Goal: Task Accomplishment & Management: Manage account settings

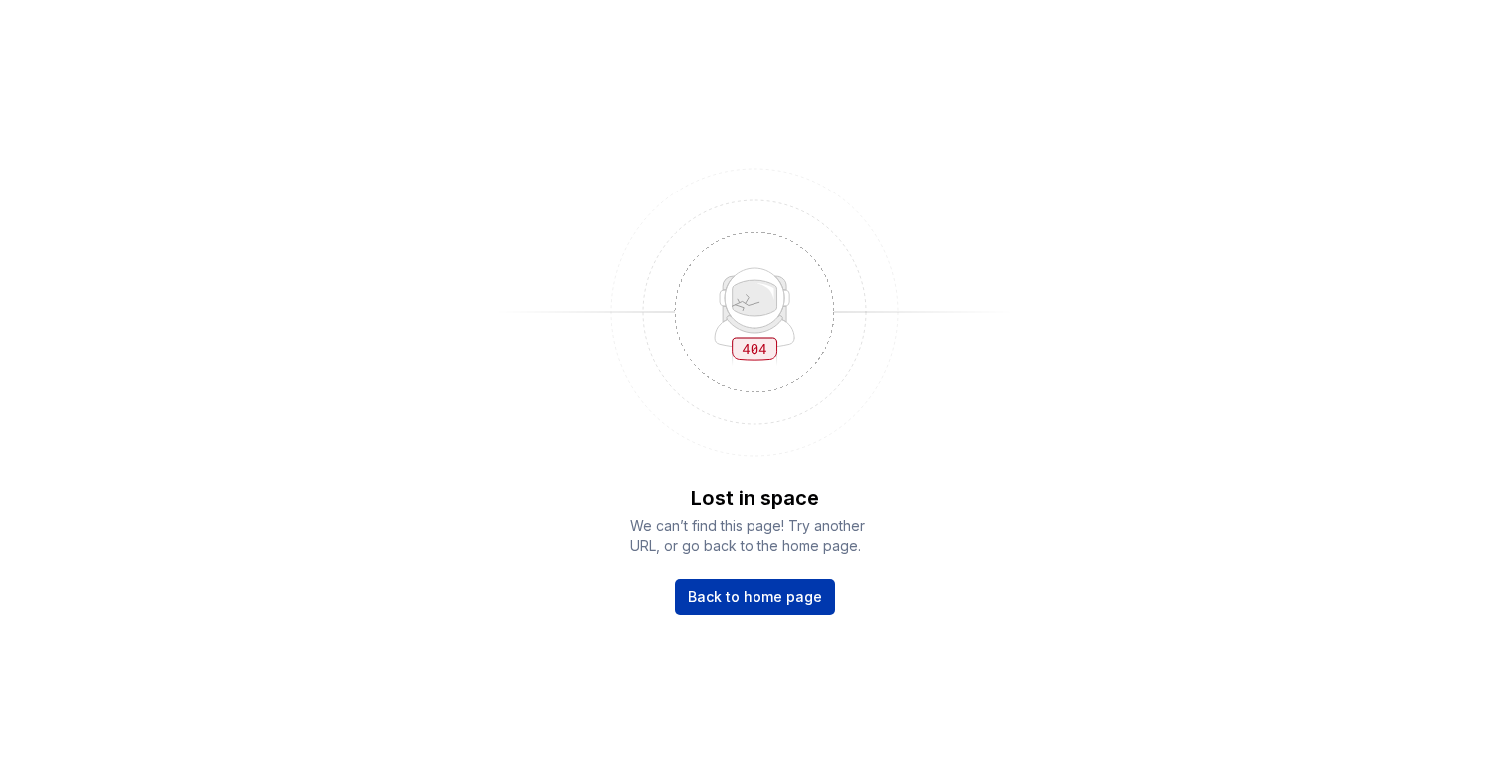
click at [798, 604] on span "Back to home page" at bounding box center [755, 598] width 135 height 20
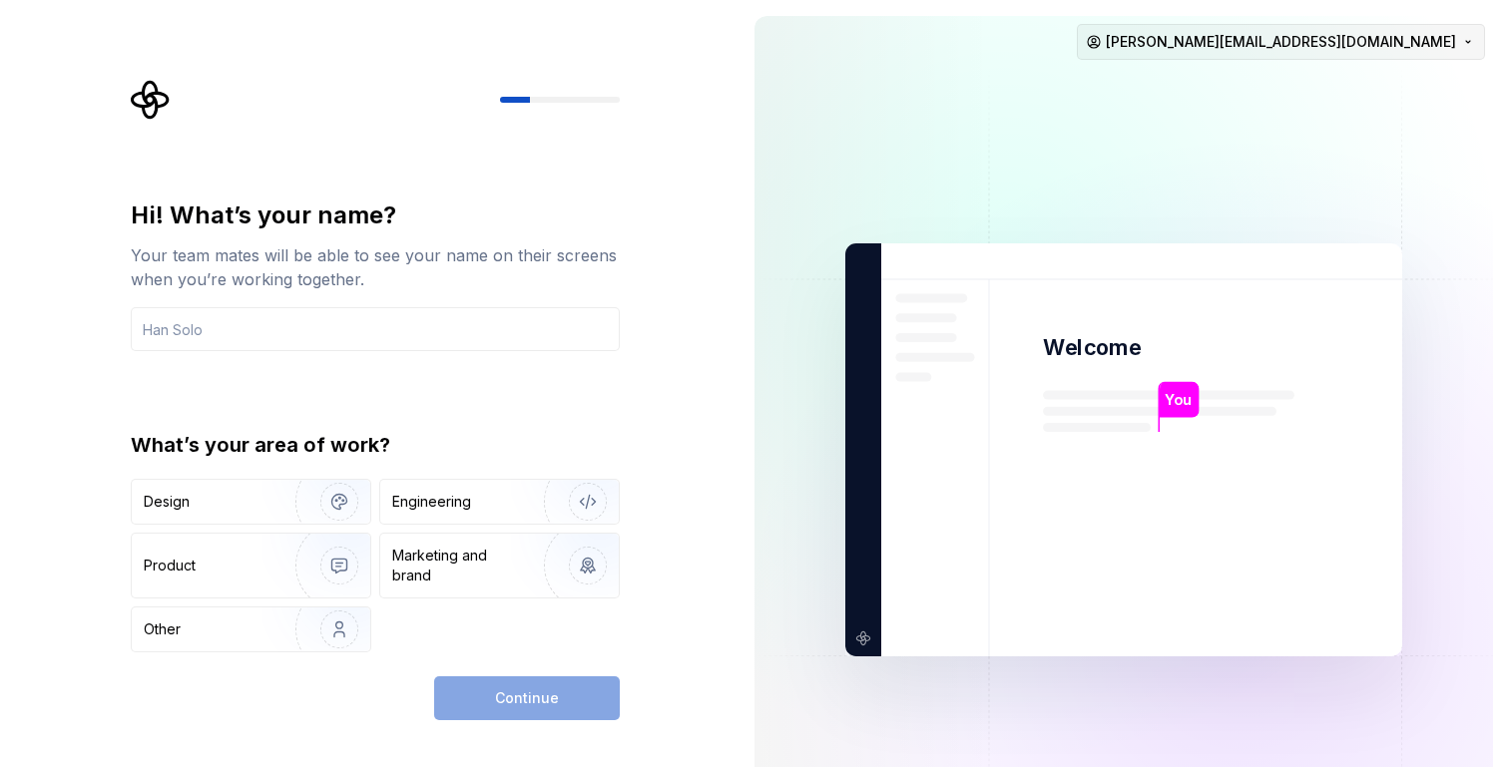
click at [1320, 38] on html "Hi! What’s your name? Your team mates will be able to see your name on their sc…" at bounding box center [754, 383] width 1509 height 767
click at [643, 345] on div "Hi! What’s your name? Your team mates will be able to see your name on their sc…" at bounding box center [381, 400] width 525 height 641
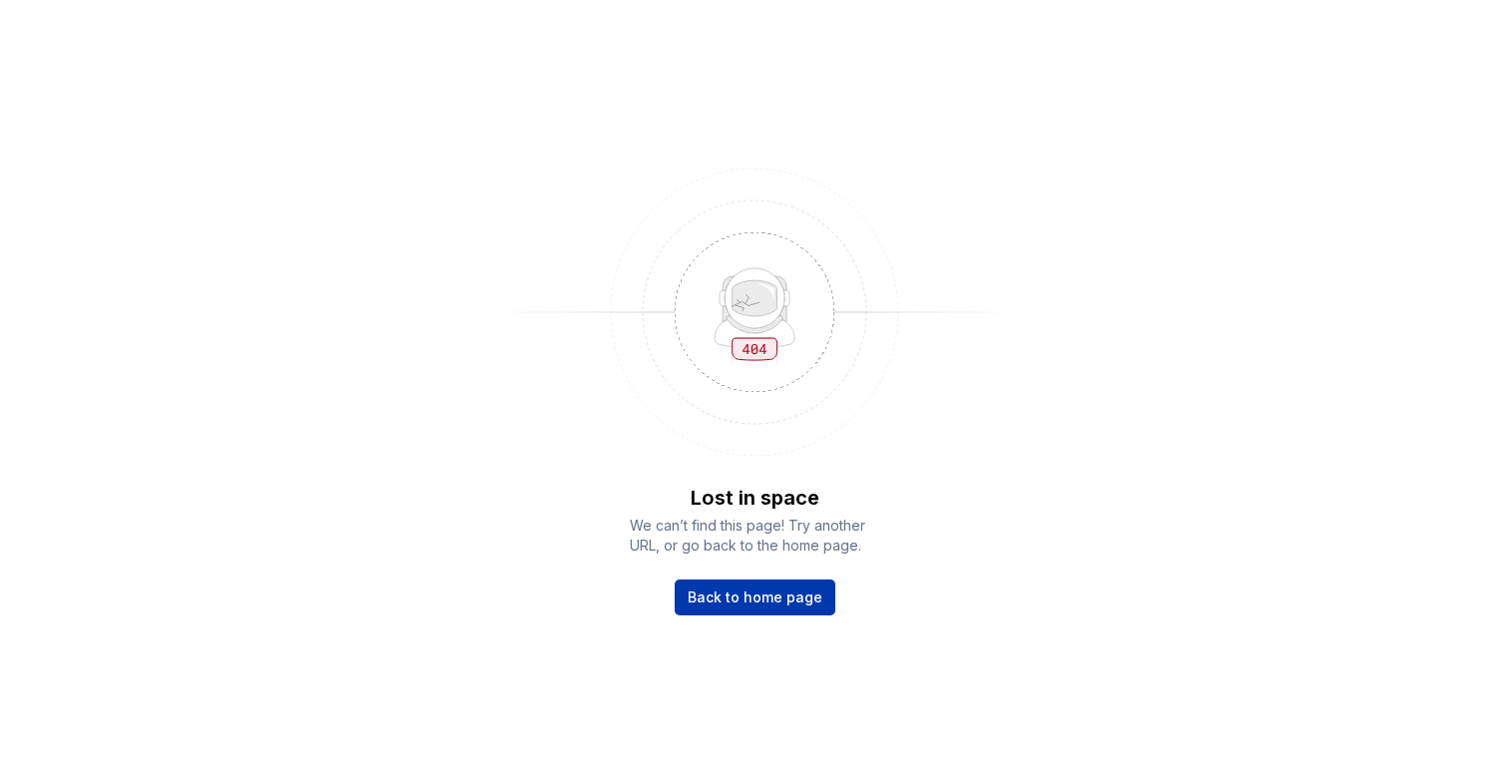
click at [747, 586] on link "Back to home page" at bounding box center [755, 598] width 161 height 36
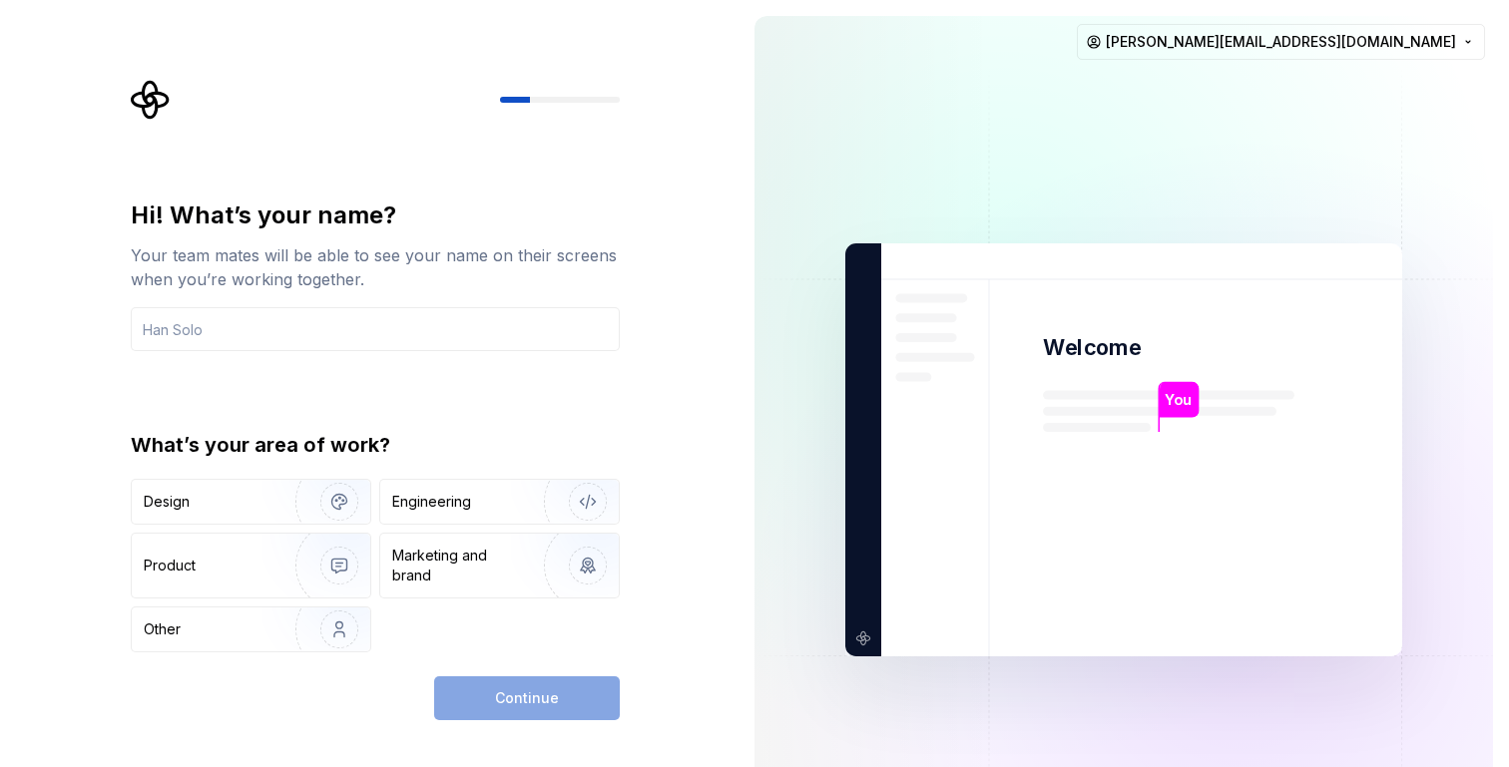
click at [1307, 65] on img at bounding box center [1123, 450] width 808 height 943
click at [1294, 23] on html "Hi! What’s your name? Your team mates will be able to see your name on their sc…" at bounding box center [754, 383] width 1509 height 767
click at [1306, 116] on div "Delete account" at bounding box center [1306, 126] width 190 height 20
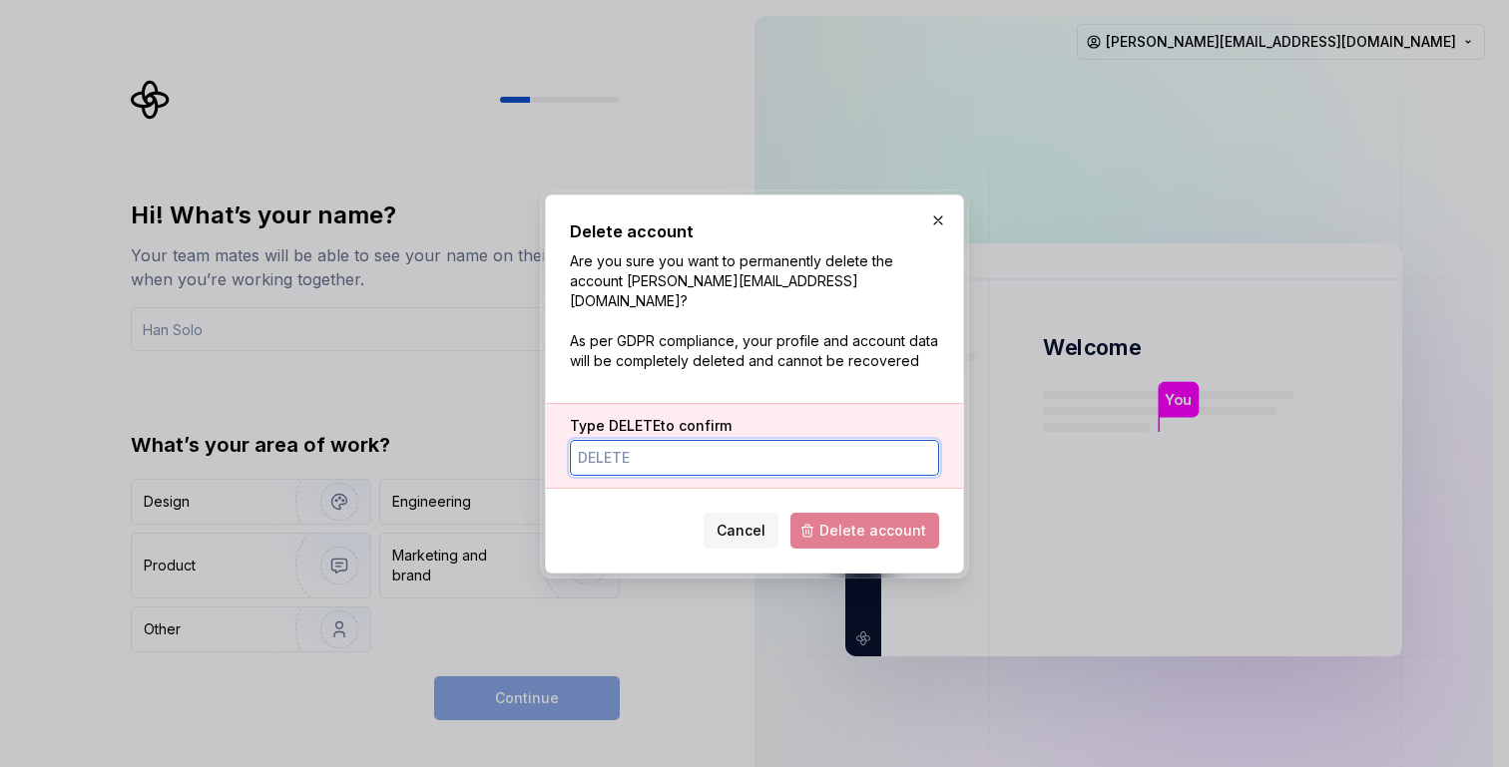
click at [707, 447] on input "Type DELETE to confirm" at bounding box center [754, 458] width 369 height 36
type input "DELETE"
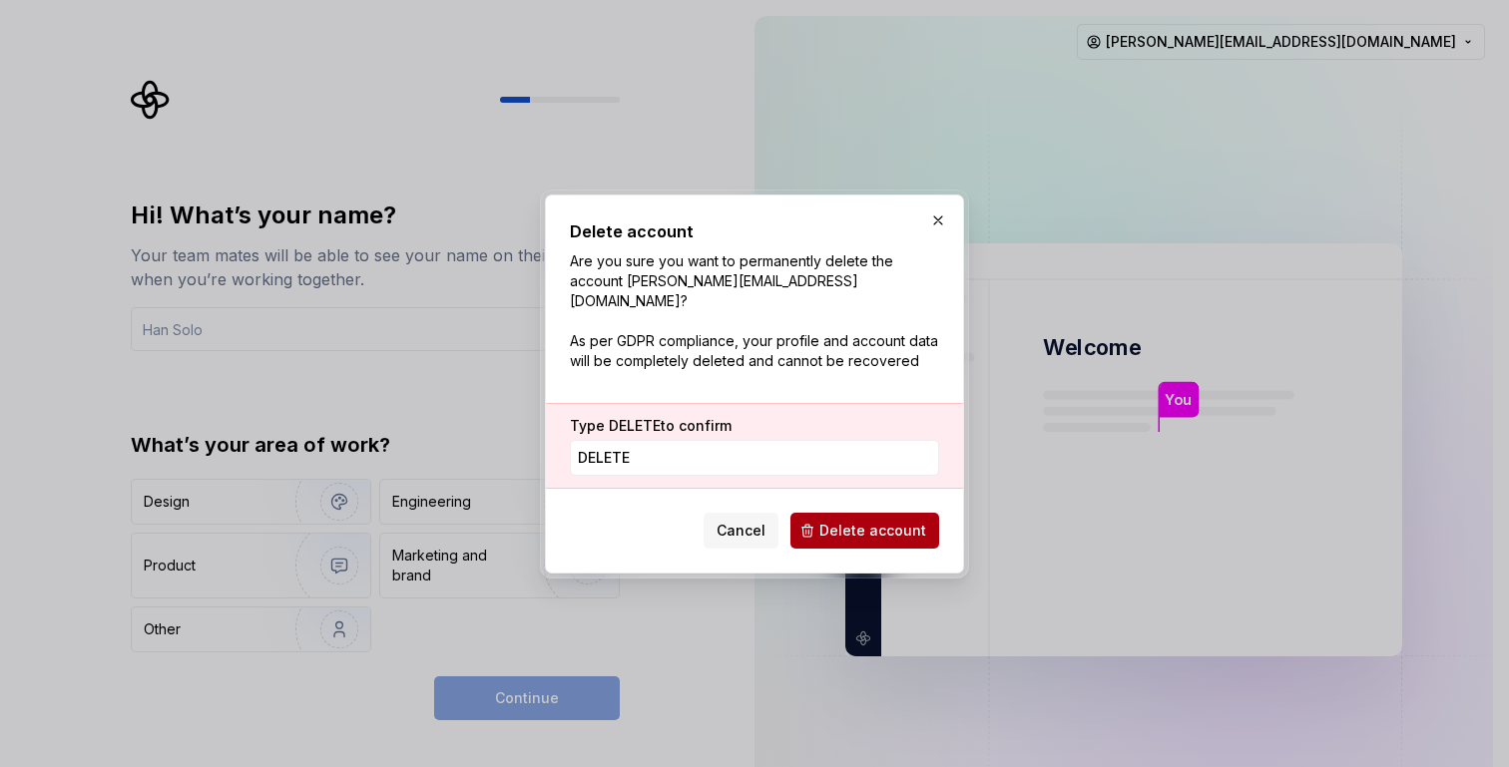
click at [842, 528] on span "Delete account" at bounding box center [872, 531] width 107 height 20
